Goal: Task Accomplishment & Management: Manage account settings

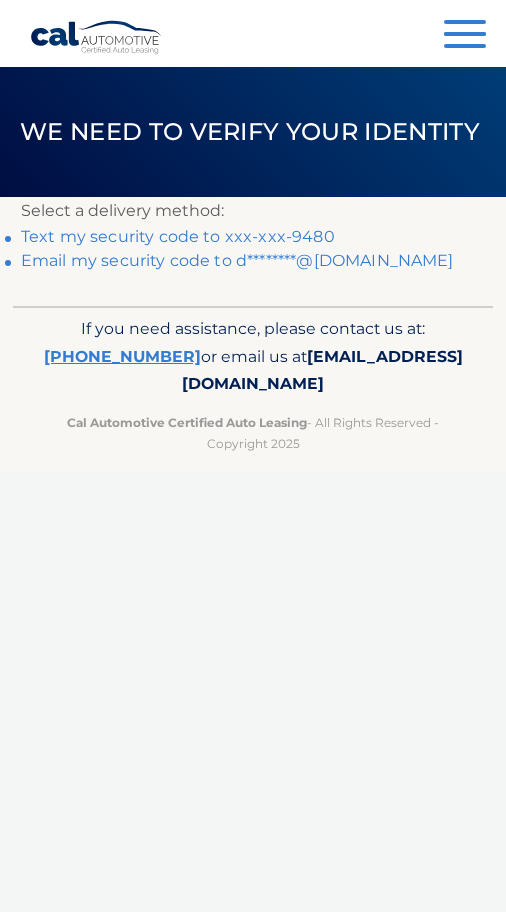
click at [305, 232] on link "Text my security code to xxx-xxx-9480" at bounding box center [178, 236] width 314 height 19
click at [293, 232] on link "Text my security code to xxx-xxx-9480" at bounding box center [178, 236] width 314 height 19
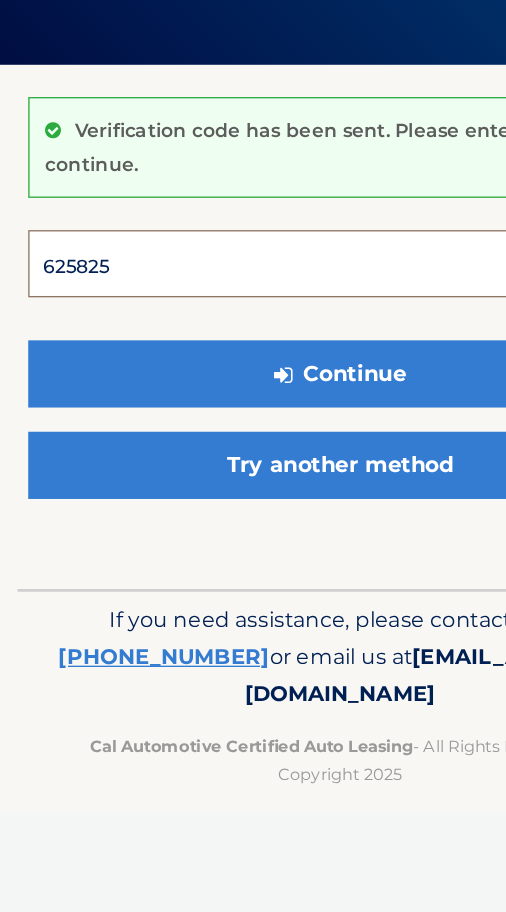
type input "625825"
click at [253, 402] on button "Continue" at bounding box center [253, 427] width 464 height 50
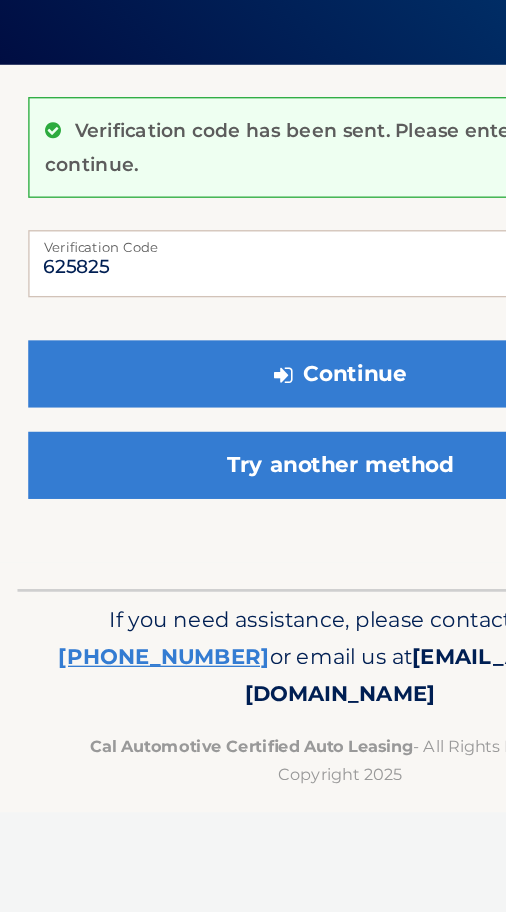
click at [325, 402] on button "Continue" at bounding box center [253, 427] width 464 height 50
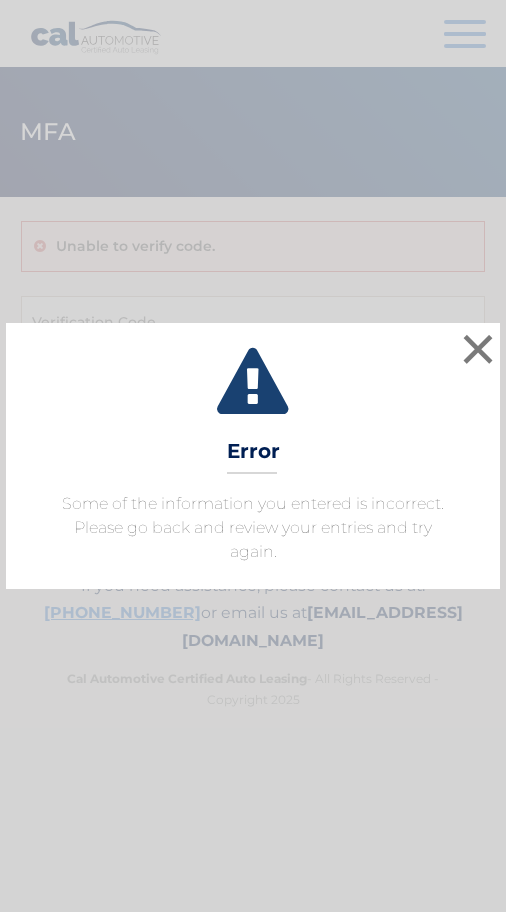
click at [483, 346] on button "×" at bounding box center [478, 349] width 40 height 40
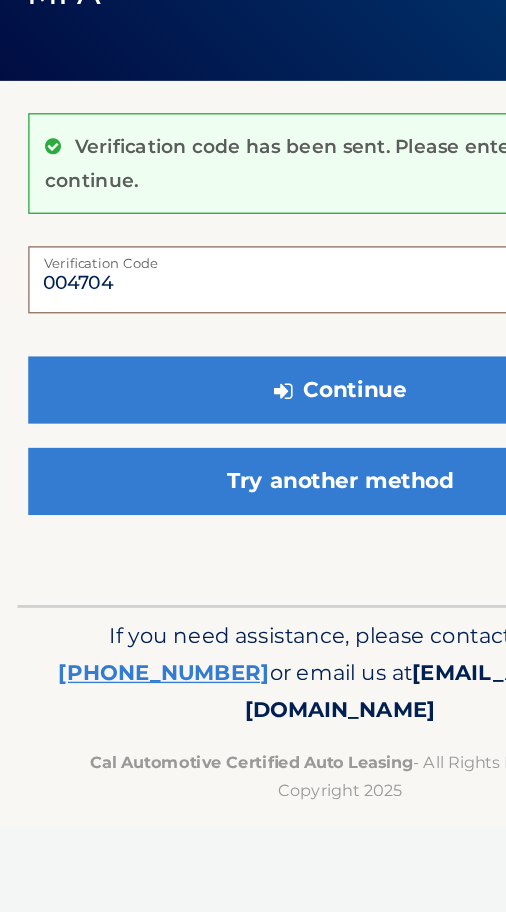
type input "004704"
click at [253, 402] on button "Continue" at bounding box center [253, 427] width 464 height 50
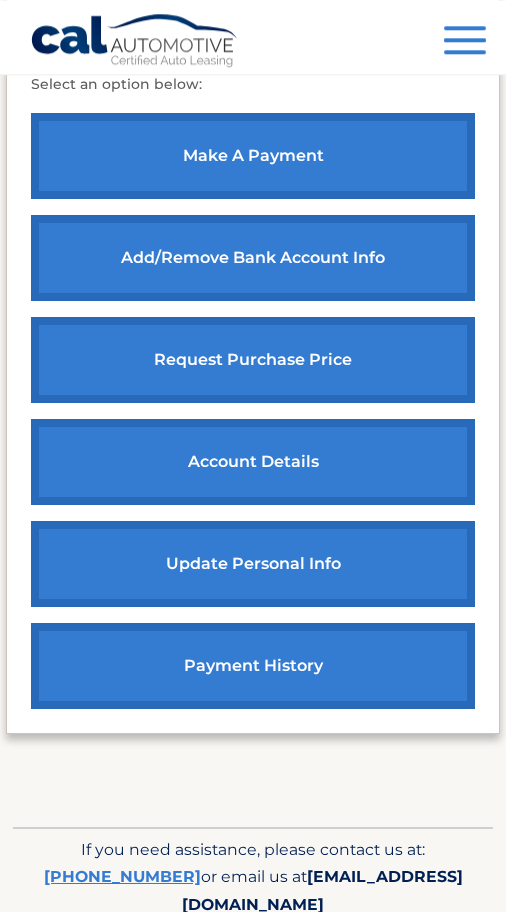
scroll to position [976, 0]
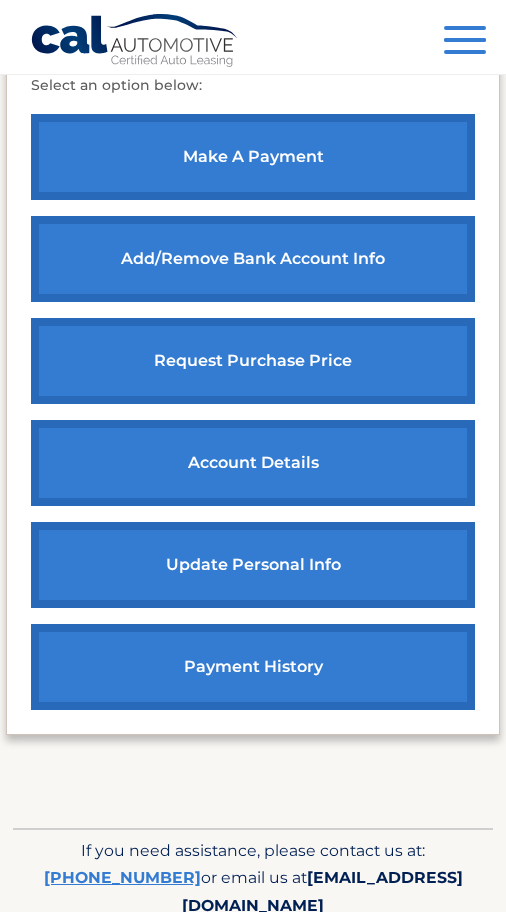
click at [304, 468] on link "account details" at bounding box center [253, 463] width 444 height 86
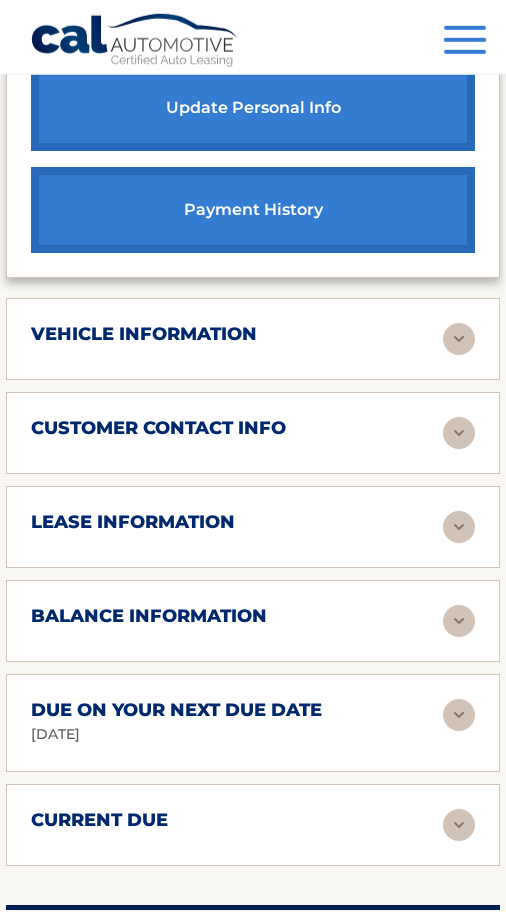
scroll to position [1246, 0]
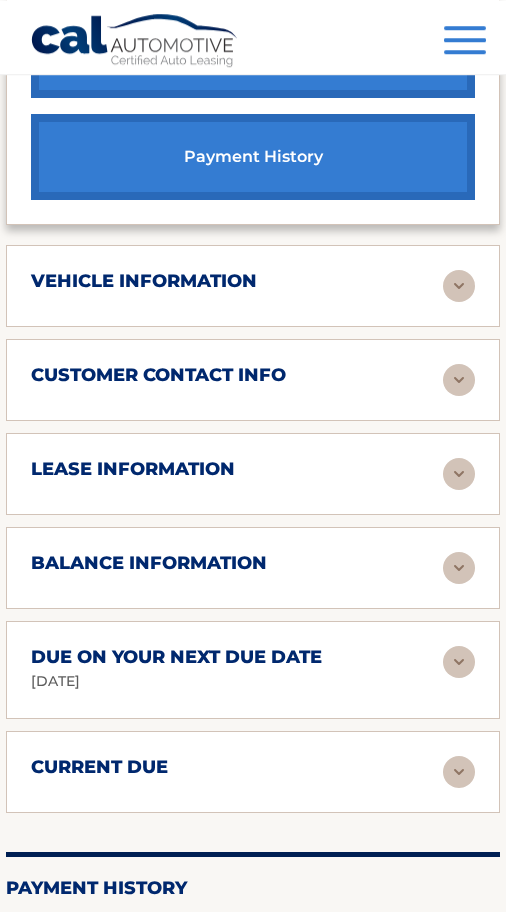
click at [448, 458] on img at bounding box center [459, 474] width 32 height 32
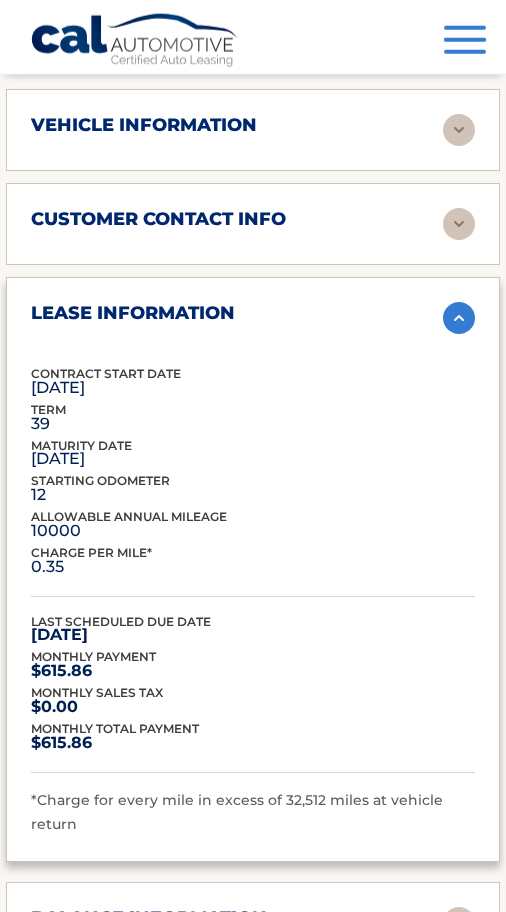
scroll to position [1403, 0]
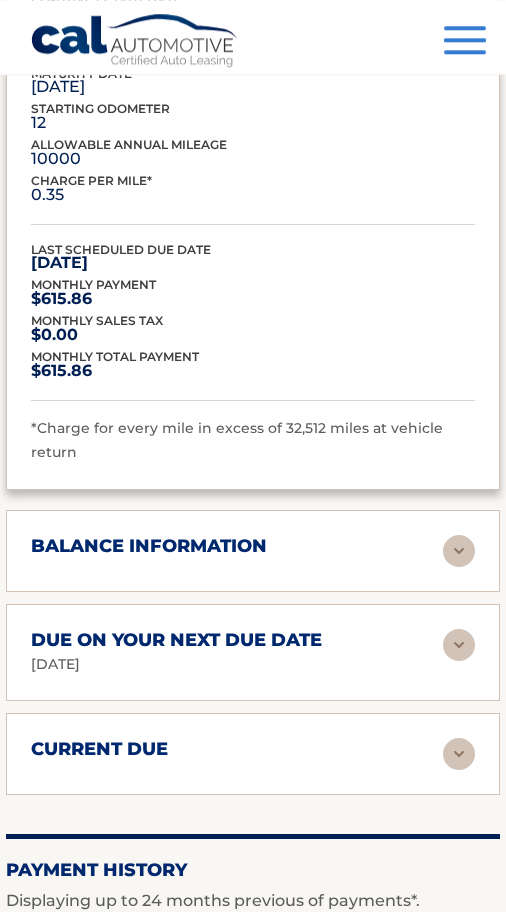
click at [453, 535] on img at bounding box center [459, 551] width 32 height 32
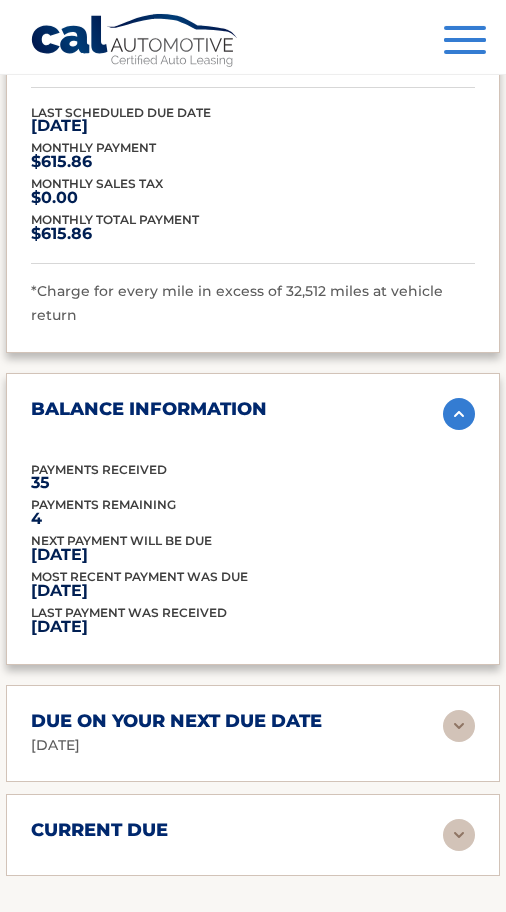
scroll to position [1940, 0]
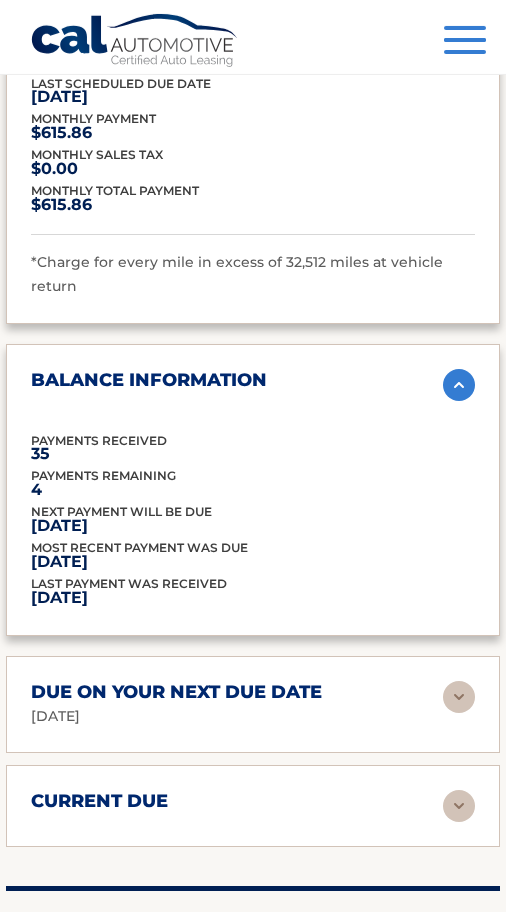
click at [448, 681] on img at bounding box center [459, 697] width 32 height 32
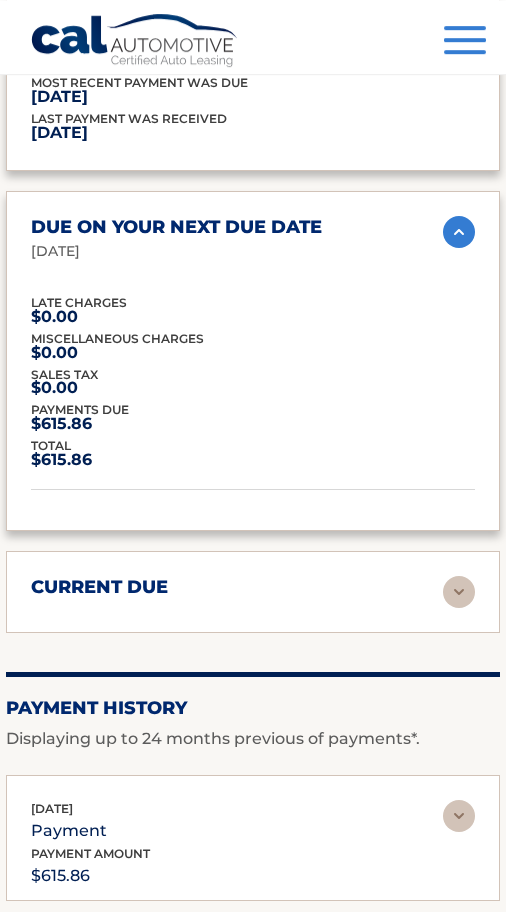
click at [450, 576] on img at bounding box center [459, 592] width 32 height 32
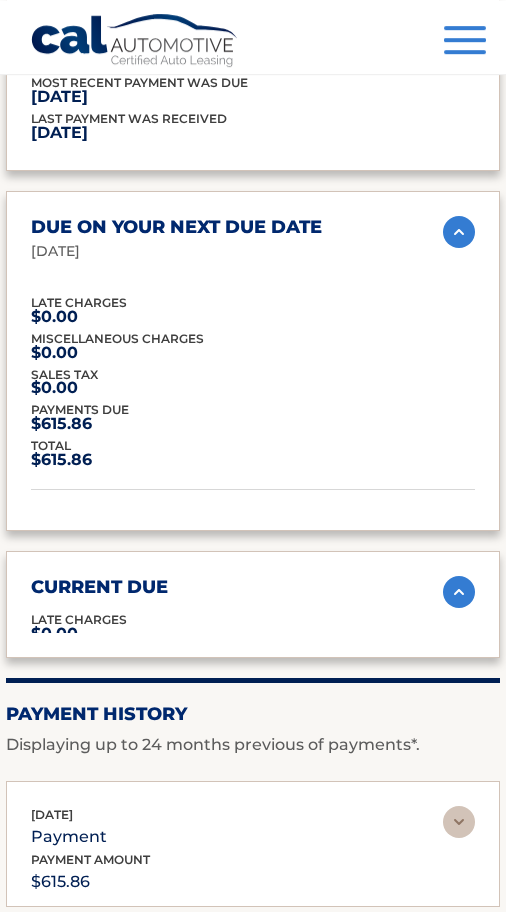
scroll to position [2404, 0]
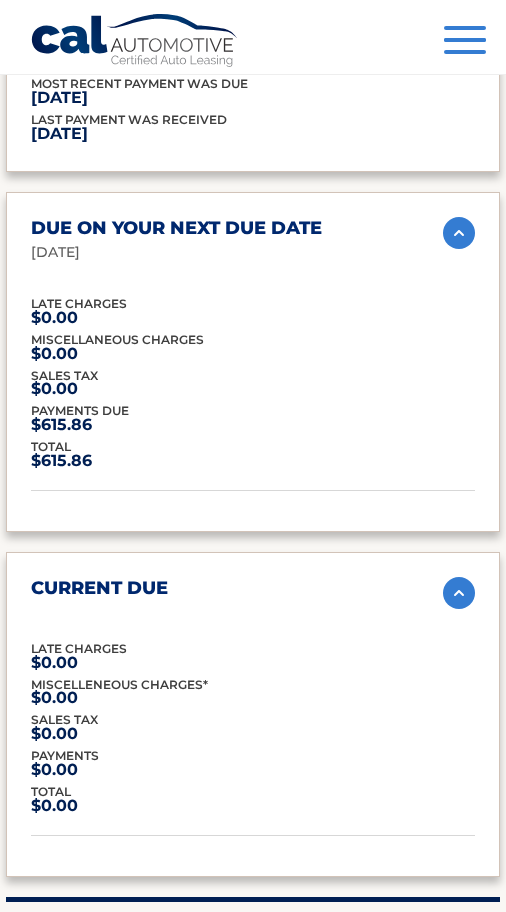
click at [452, 577] on img at bounding box center [459, 593] width 32 height 32
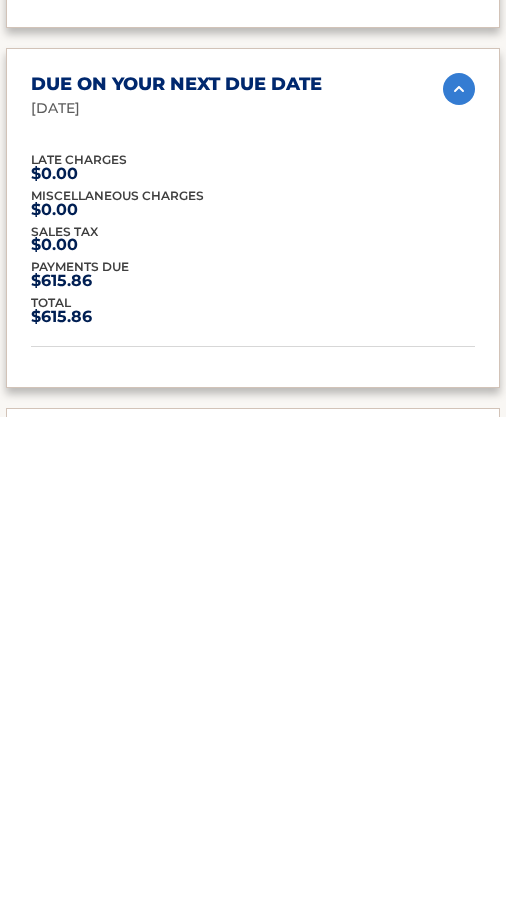
scroll to position [1987, 0]
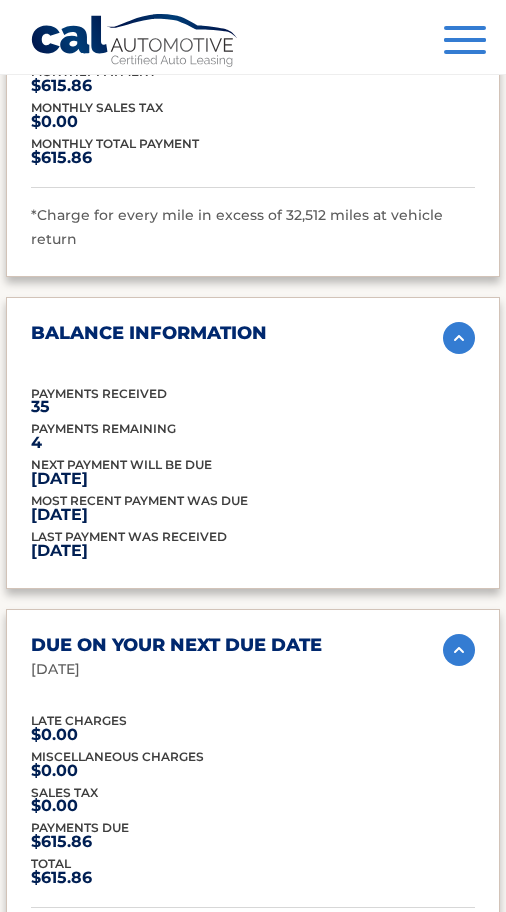
click at [459, 634] on img at bounding box center [459, 650] width 32 height 32
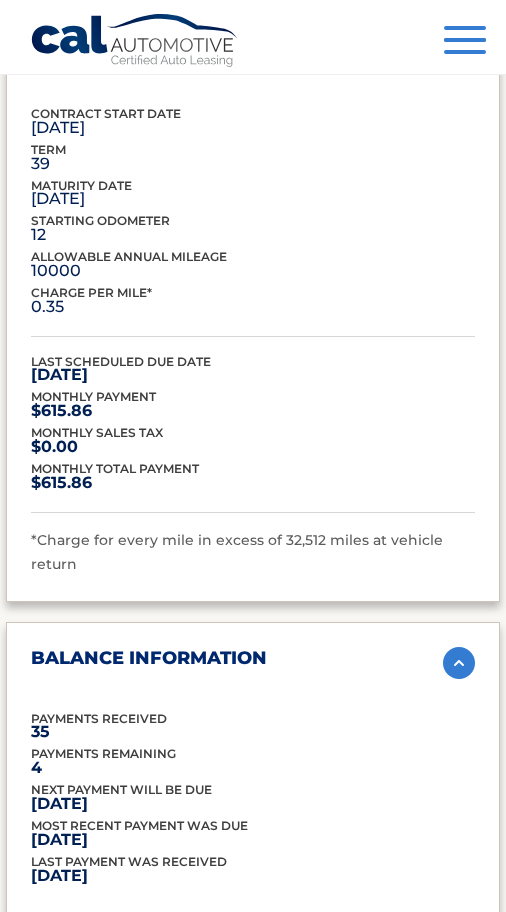
scroll to position [1664, 0]
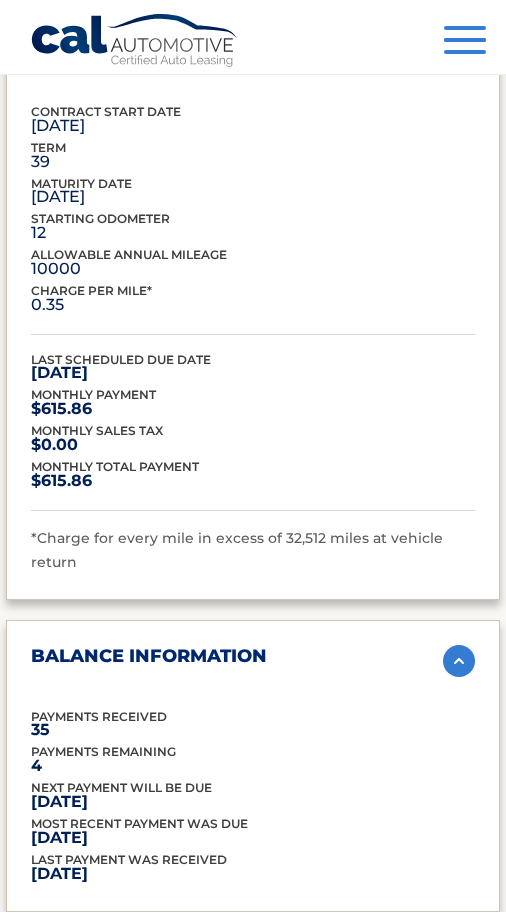
click at [458, 645] on img at bounding box center [459, 661] width 32 height 32
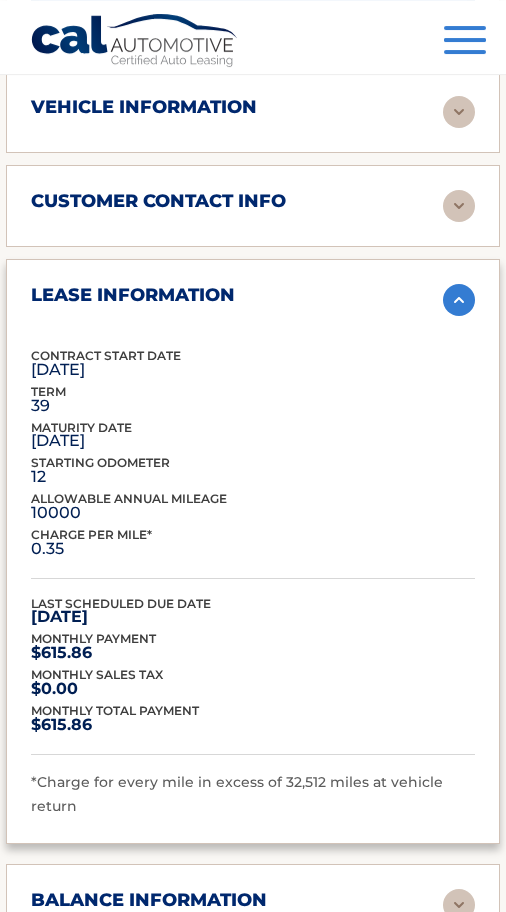
scroll to position [1419, 0]
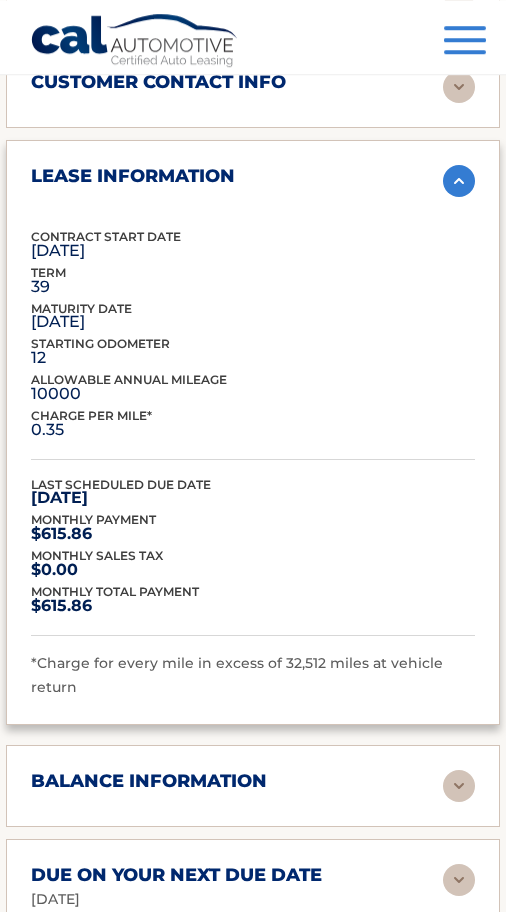
click at [378, 780] on div "balance information" at bounding box center [253, 786] width 444 height 32
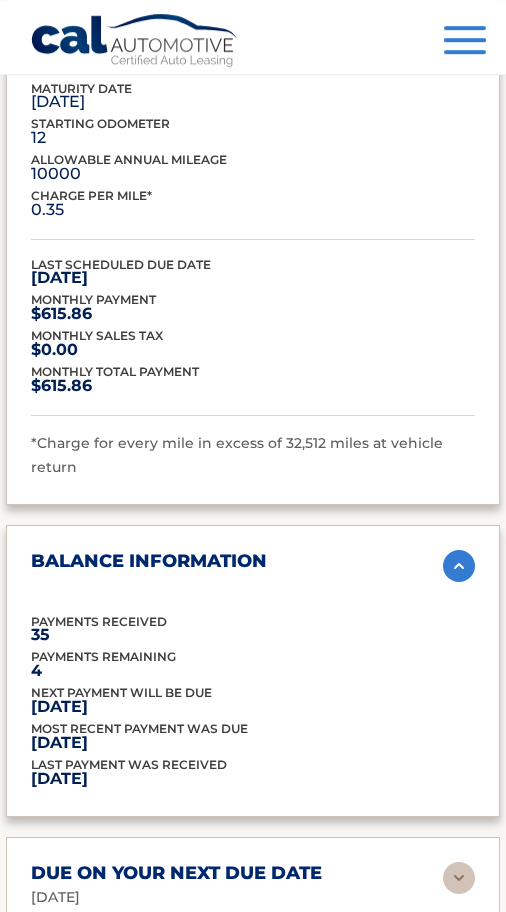
scroll to position [1790, 0]
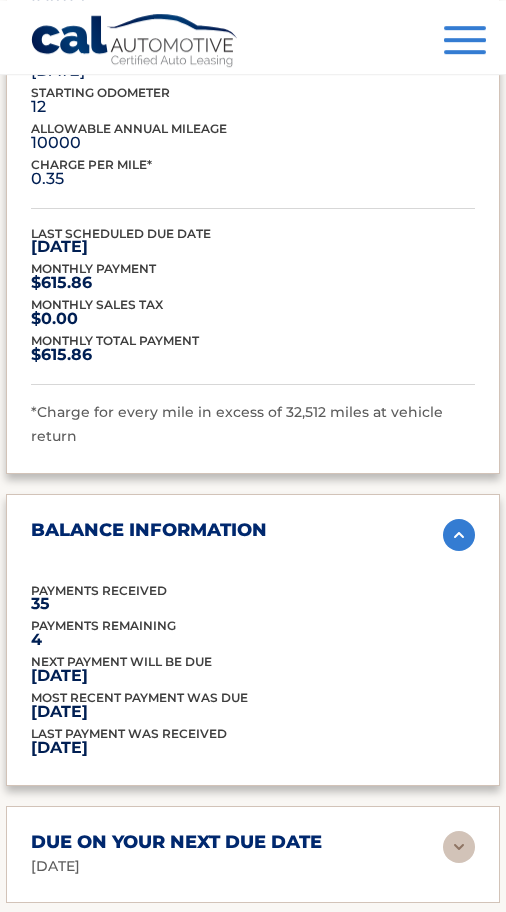
click at [451, 519] on img at bounding box center [459, 535] width 32 height 32
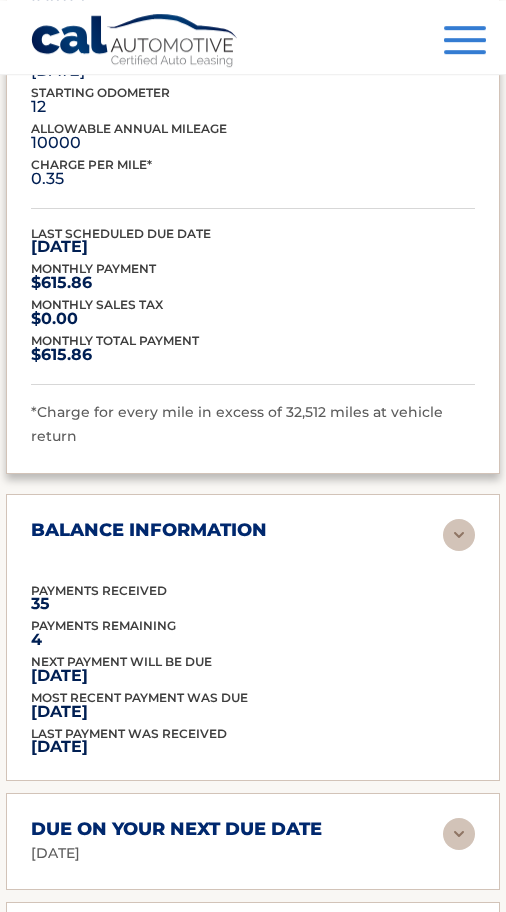
scroll to position [1789, 0]
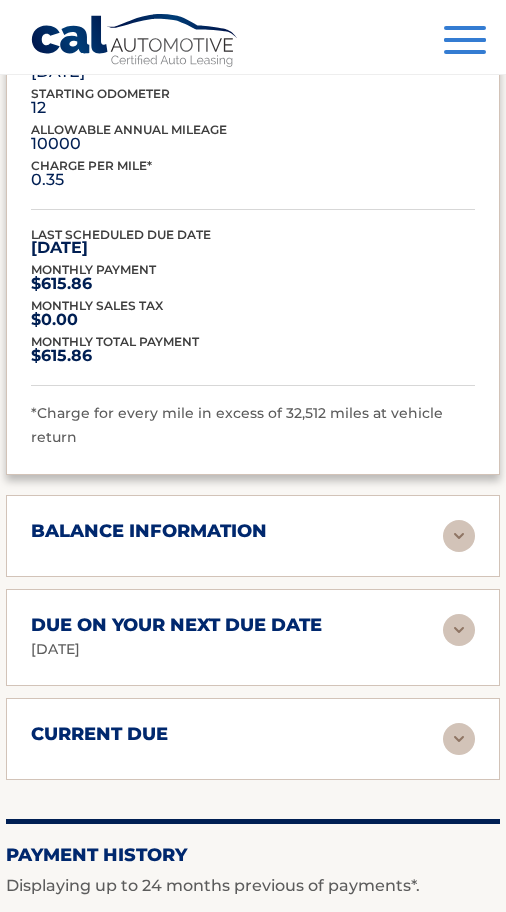
click at [457, 723] on img at bounding box center [459, 739] width 32 height 32
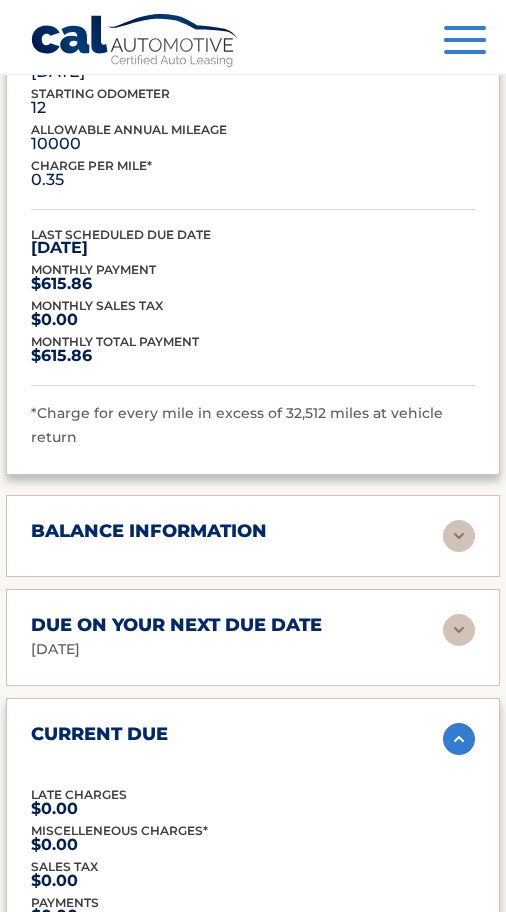
click at [459, 698] on div "current due Late Charges $0.00 Miscelleneous Charges* $0.00 Sales Tax $0.00 pay…" at bounding box center [253, 860] width 494 height 325
click at [451, 723] on img at bounding box center [459, 739] width 32 height 32
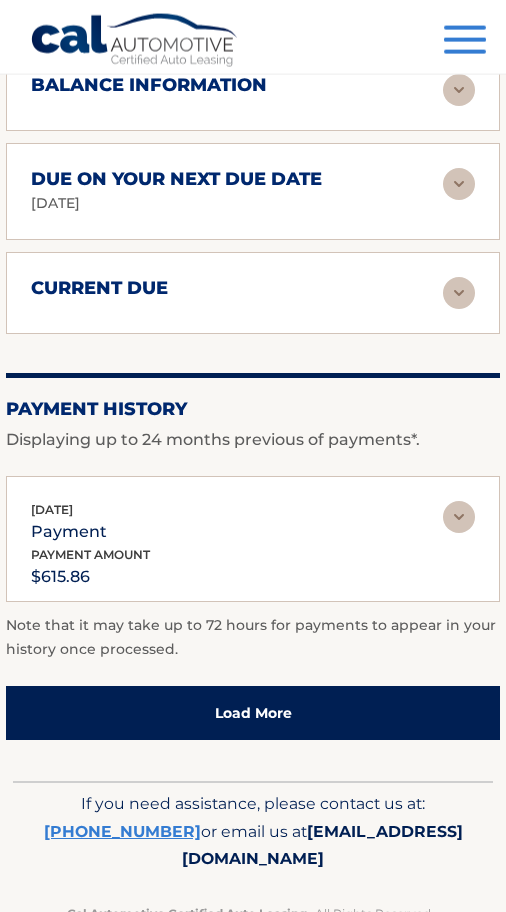
scroll to position [2237, 0]
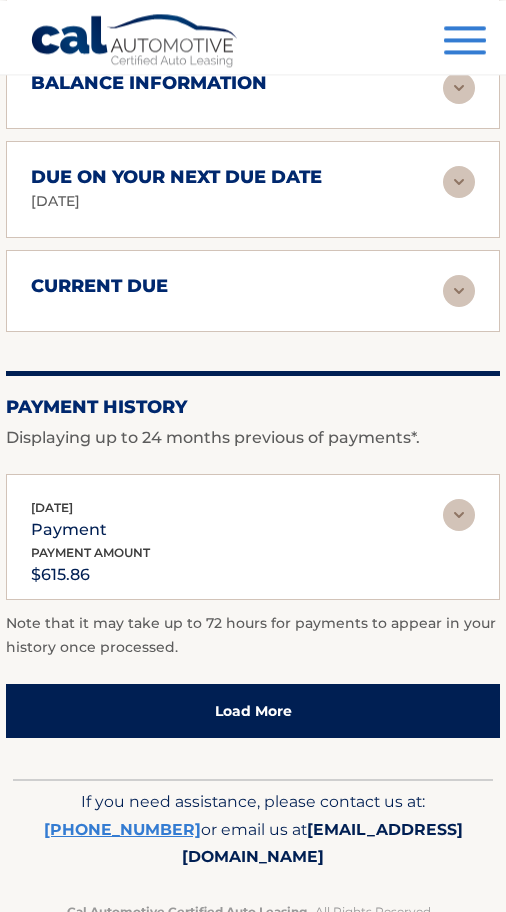
click at [350, 684] on link "Load More" at bounding box center [253, 711] width 494 height 54
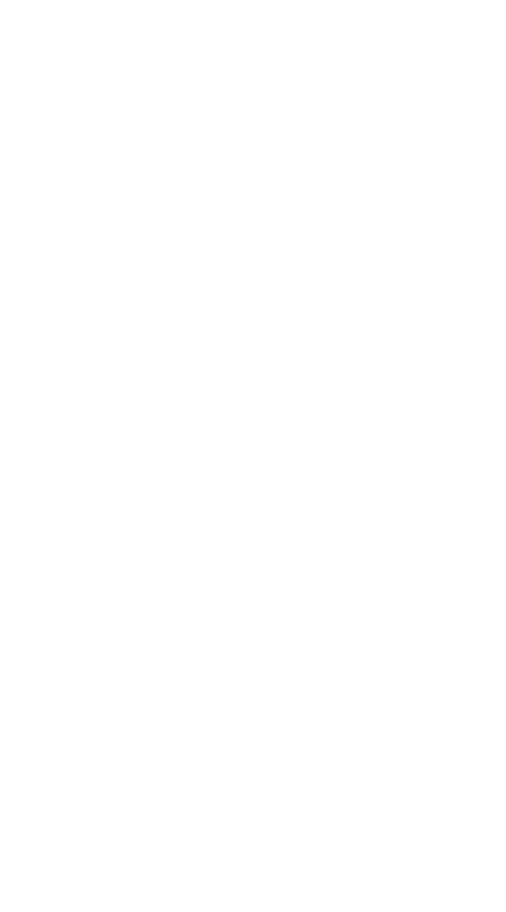
scroll to position [1146, 0]
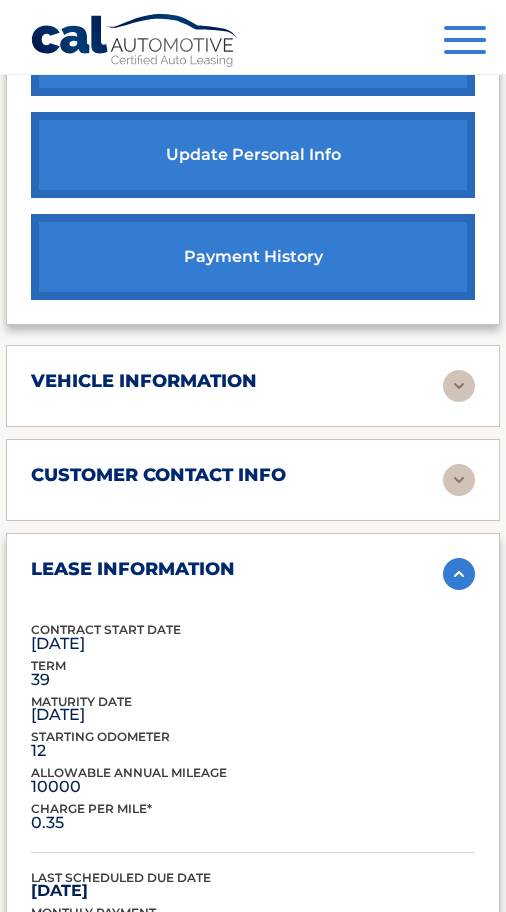
click at [459, 558] on img at bounding box center [459, 574] width 32 height 32
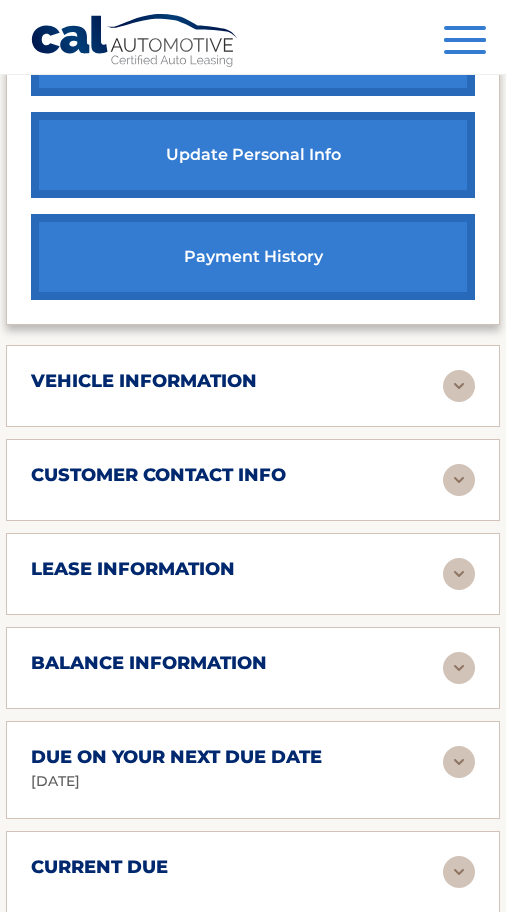
click at [455, 383] on img at bounding box center [459, 386] width 32 height 32
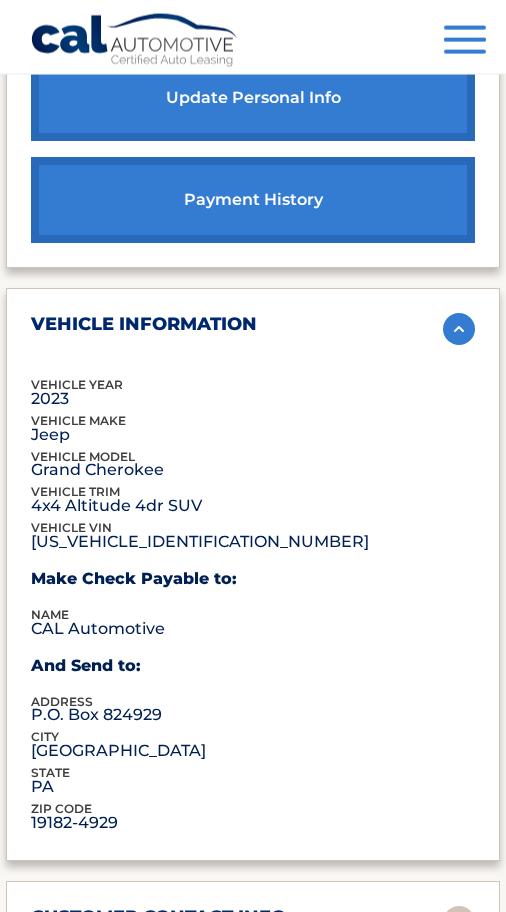
scroll to position [1204, 0]
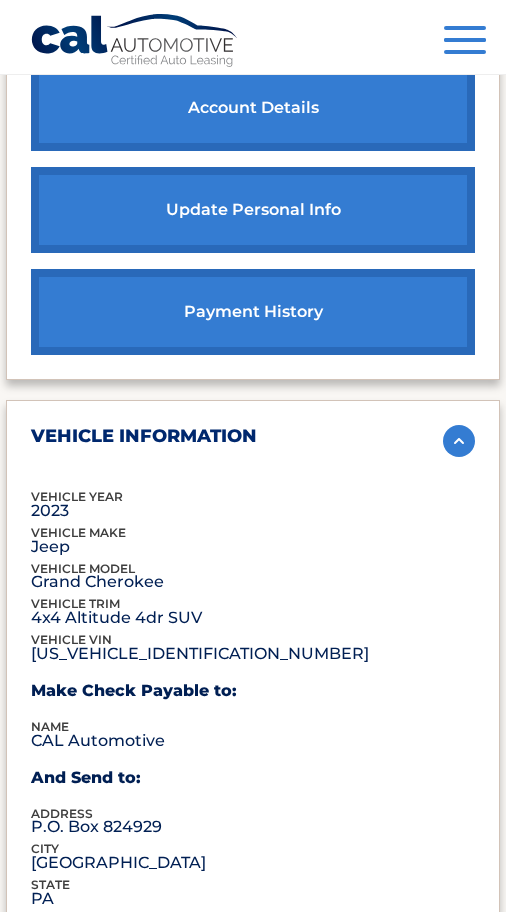
click at [450, 437] on img at bounding box center [459, 441] width 32 height 32
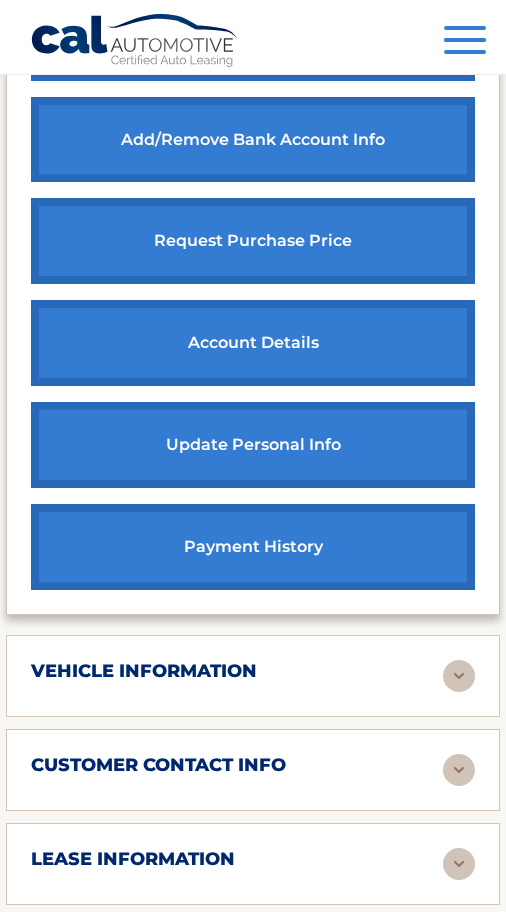
scroll to position [812, 0]
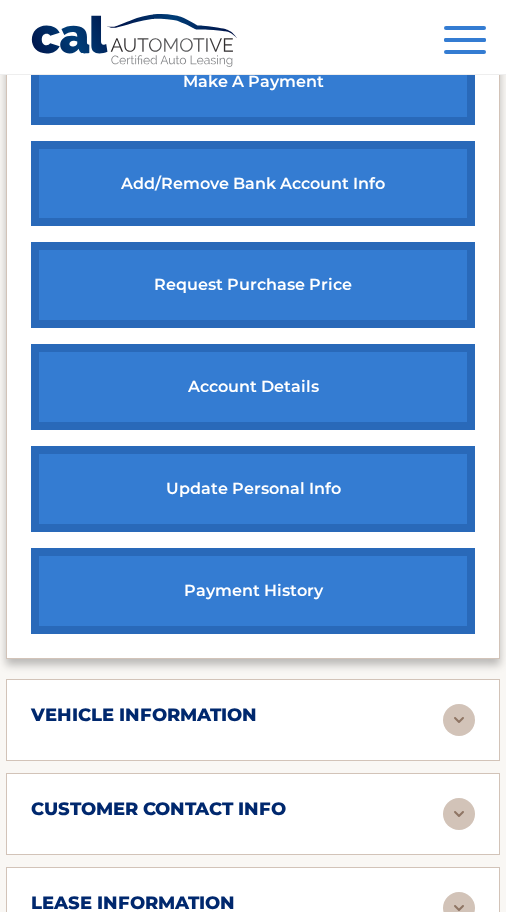
click at [400, 478] on link "update personal info" at bounding box center [253, 489] width 444 height 86
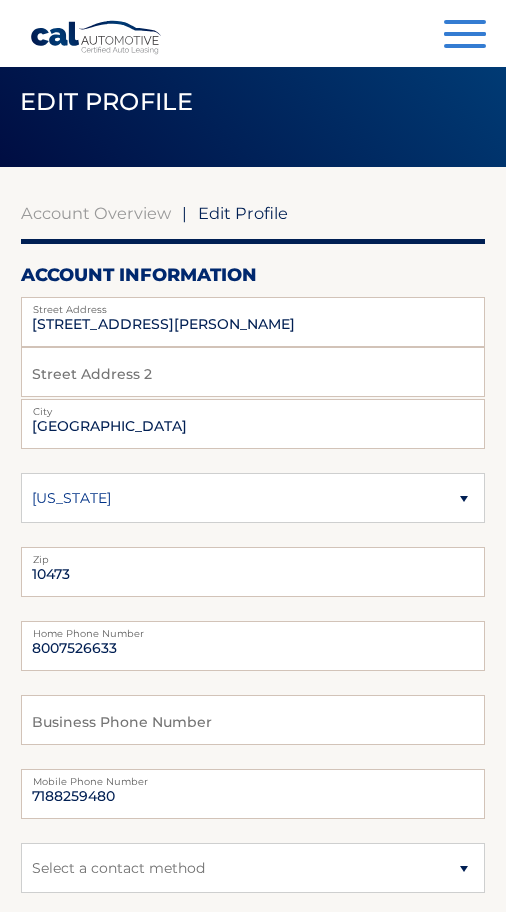
scroll to position [48, 0]
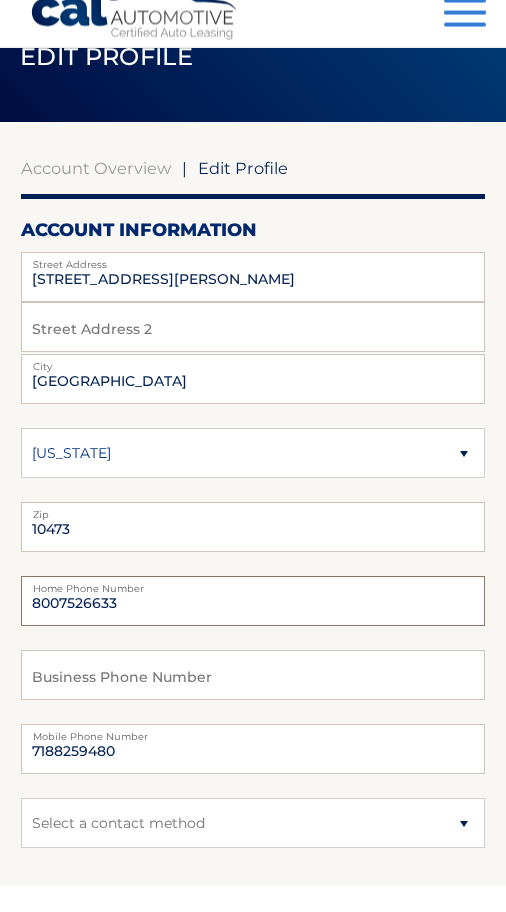
click at [154, 603] on input "8007526633" at bounding box center [253, 628] width 464 height 50
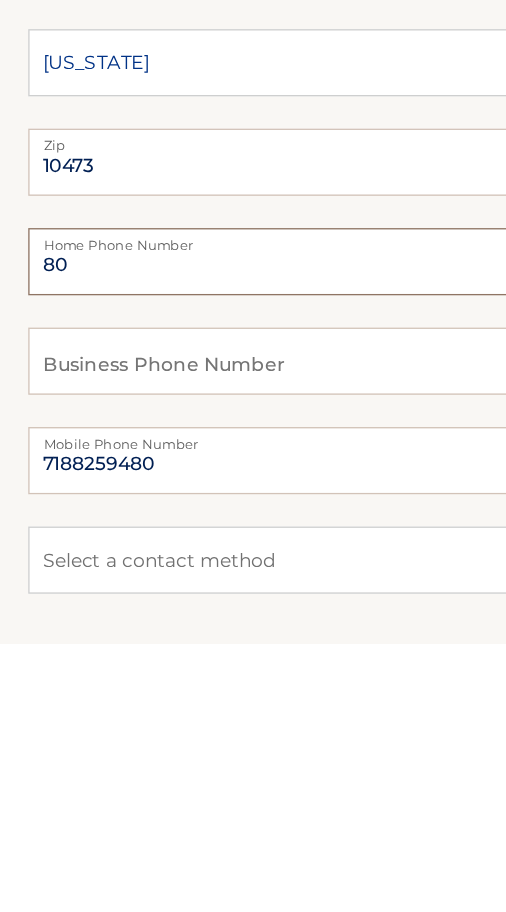
type input "8"
type input "718-825-9480"
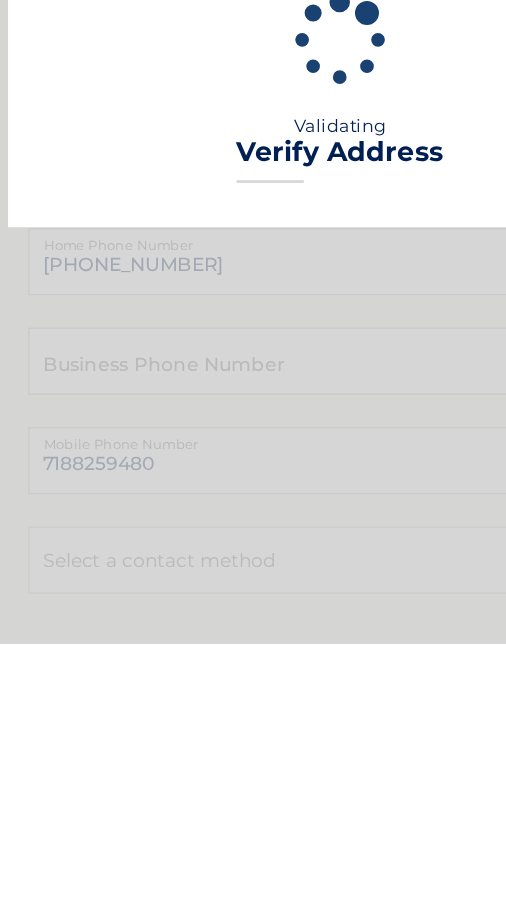
scroll to position [261, 0]
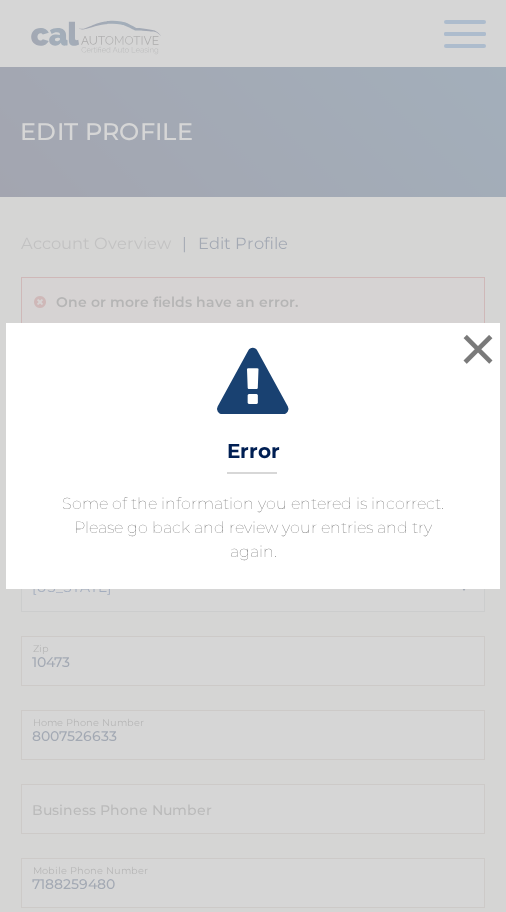
click at [485, 356] on button "×" at bounding box center [478, 349] width 40 height 40
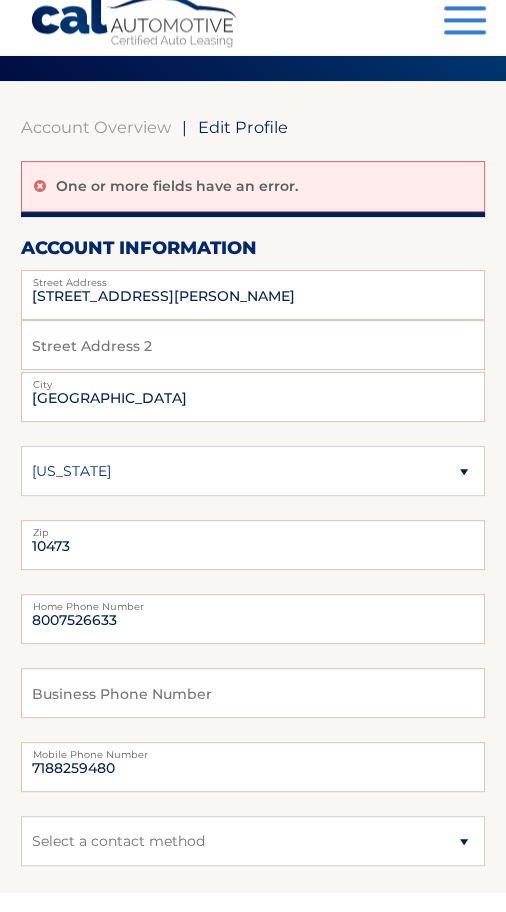
scroll to position [98, 0]
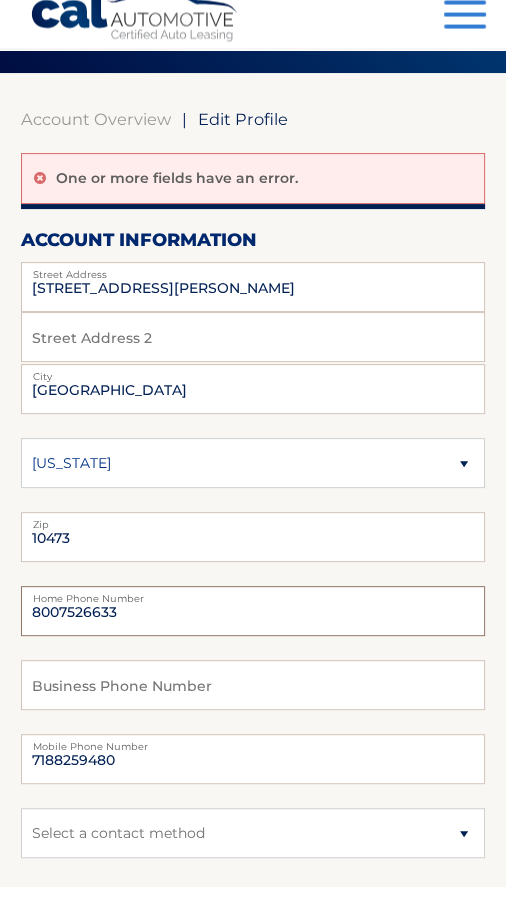
click at [158, 612] on input "8007526633" at bounding box center [253, 637] width 464 height 50
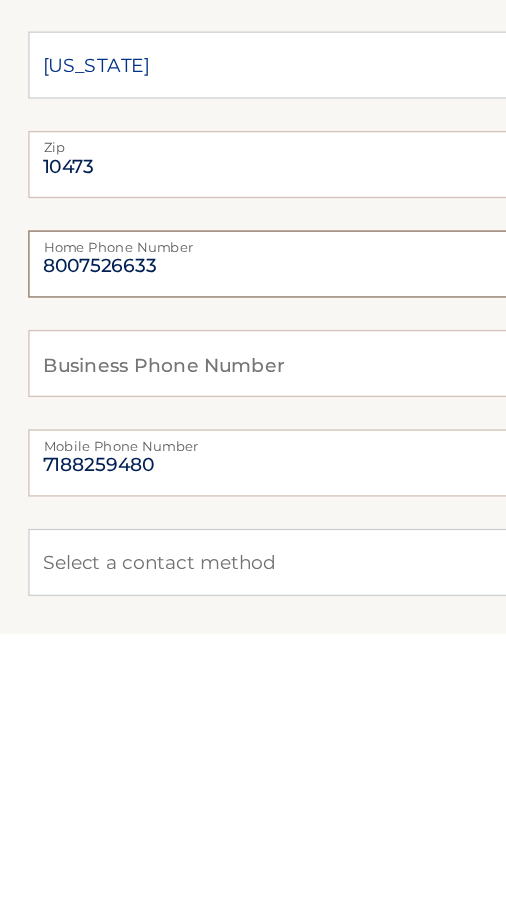
click at [98, 612] on input "8007526633" at bounding box center [253, 637] width 464 height 50
type input "7188259480"
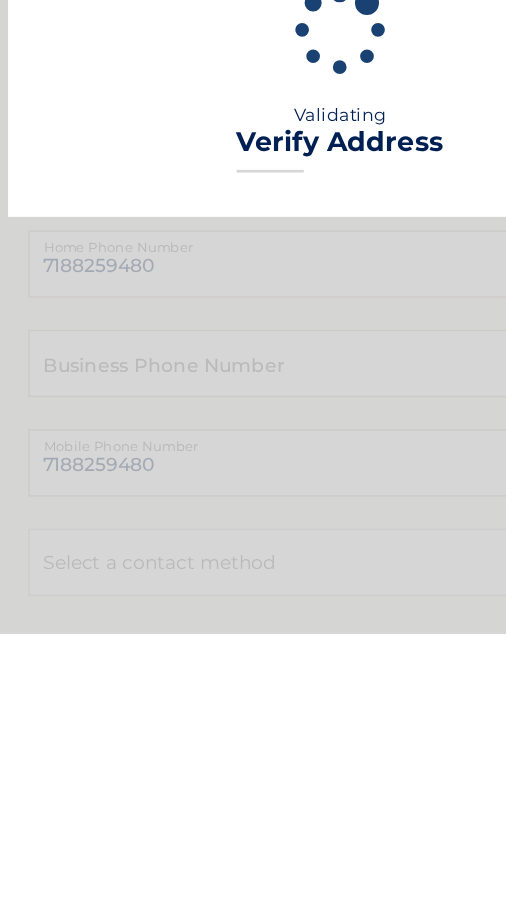
scroll to position [319, 0]
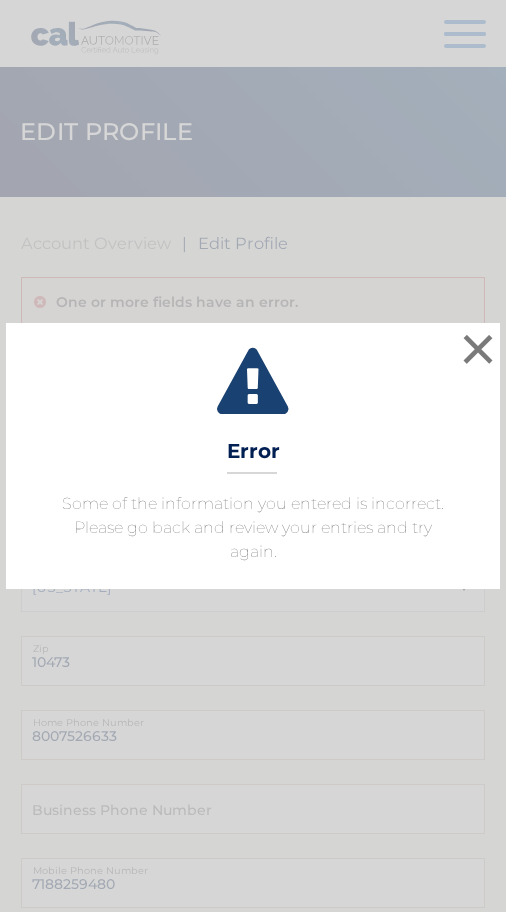
click at [464, 369] on button "×" at bounding box center [478, 349] width 40 height 40
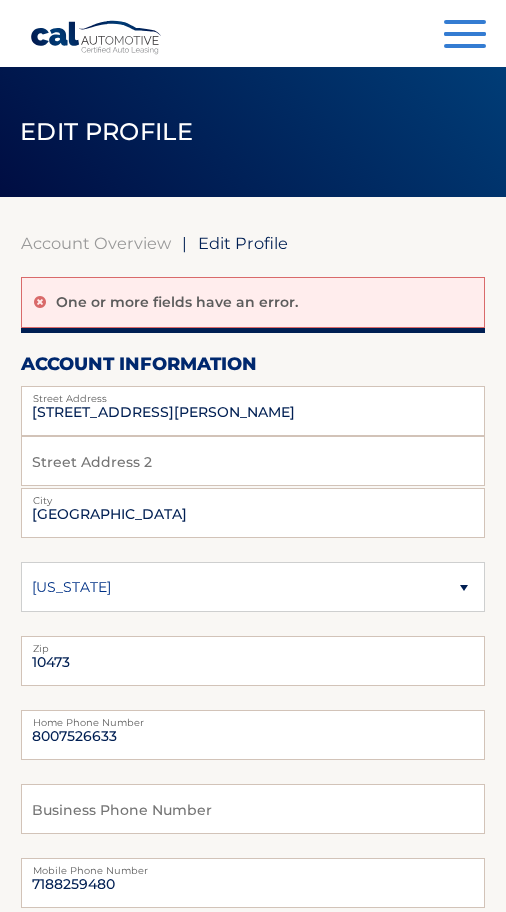
click at [468, 40] on button "Menu" at bounding box center [465, 36] width 42 height 33
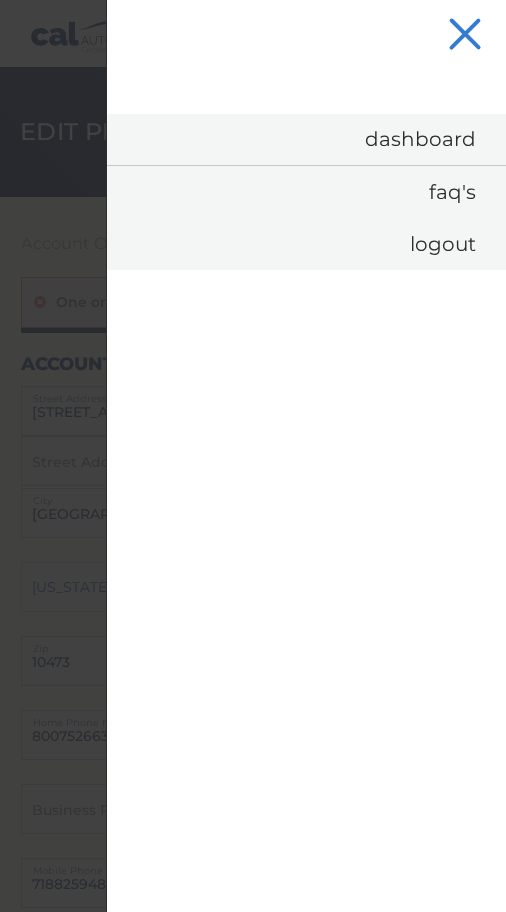
click at [446, 138] on link "Dashboard" at bounding box center [306, 139] width 399 height 51
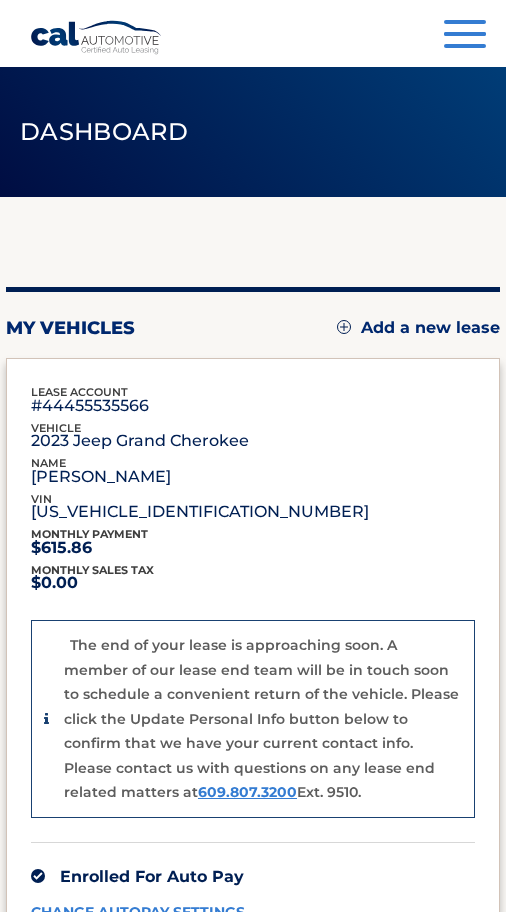
click at [475, 393] on img at bounding box center [475, 393] width 0 height 0
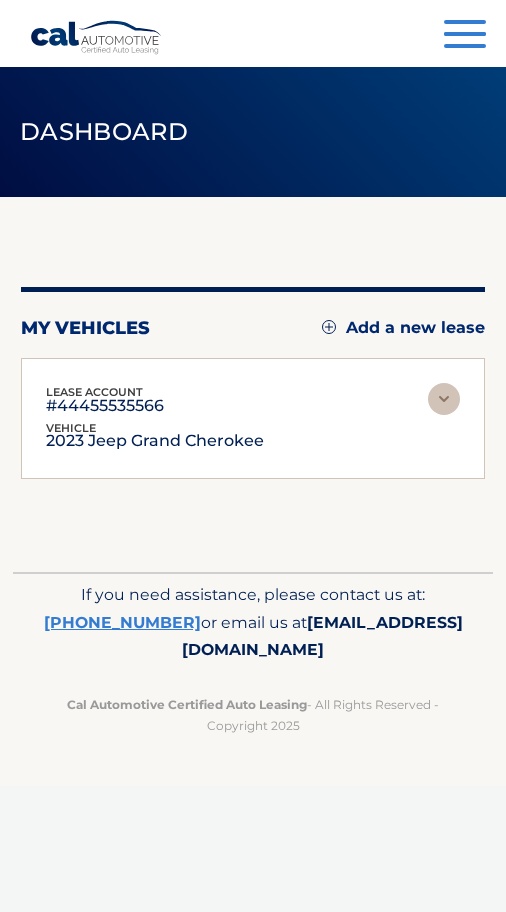
click at [466, 42] on button "Menu" at bounding box center [465, 36] width 42 height 33
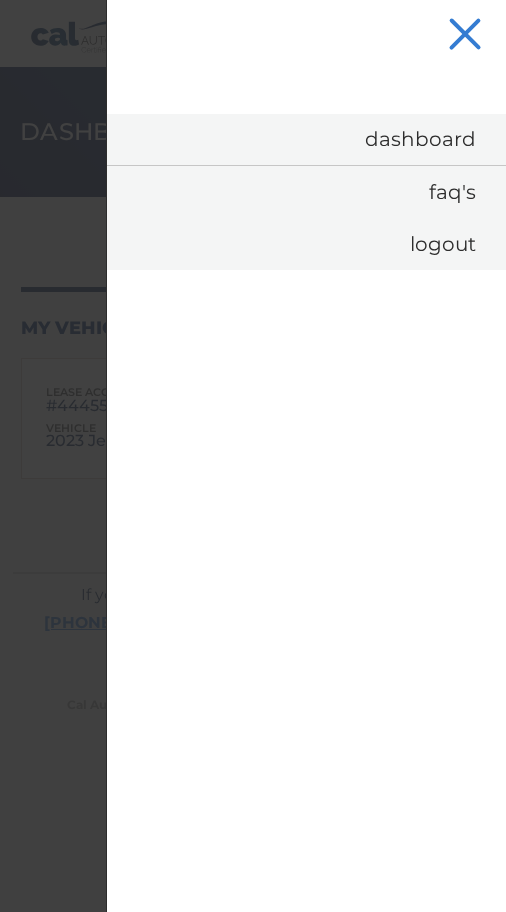
click at [460, 196] on link "FAQ's" at bounding box center [306, 192] width 399 height 52
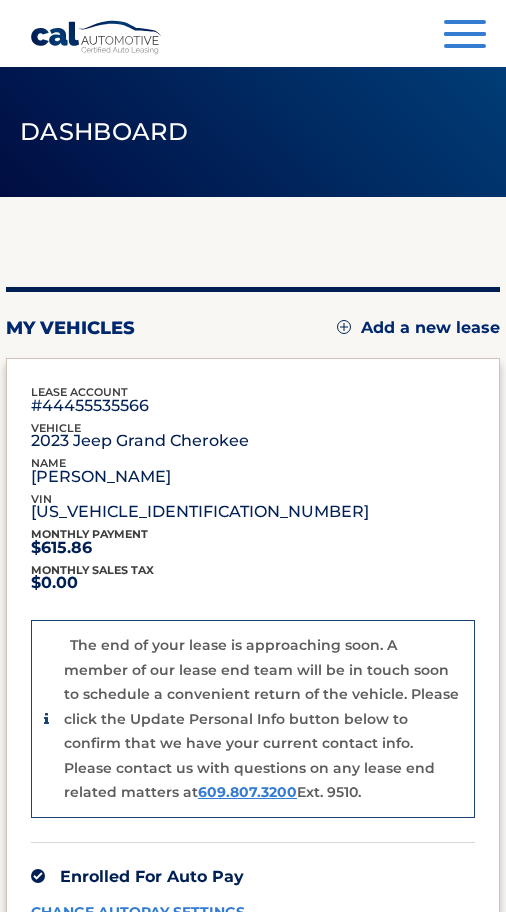
click at [45, 21] on link "Cal Automotive" at bounding box center [96, 37] width 133 height 35
click at [484, 32] on span "button" at bounding box center [465, 34] width 42 height 4
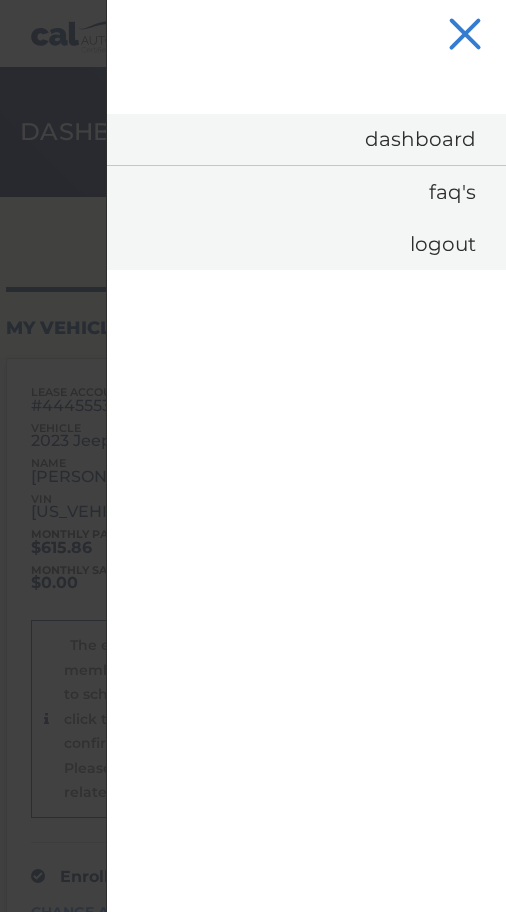
click at [467, 247] on link "Logout" at bounding box center [306, 244] width 399 height 52
